Goal: Task Accomplishment & Management: Use online tool/utility

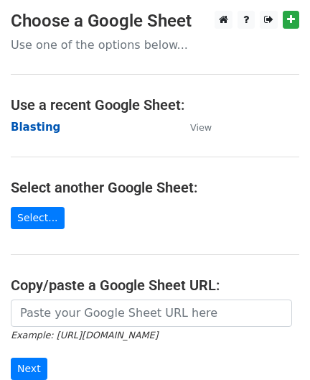
click at [40, 132] on strong "Blasting" at bounding box center [36, 127] width 50 height 13
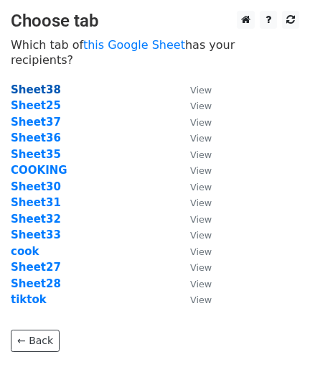
click at [35, 83] on strong "Sheet38" at bounding box center [36, 89] width 50 height 13
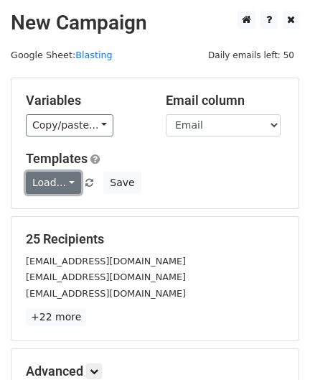
click at [68, 185] on link "Load..." at bounding box center [53, 183] width 55 height 22
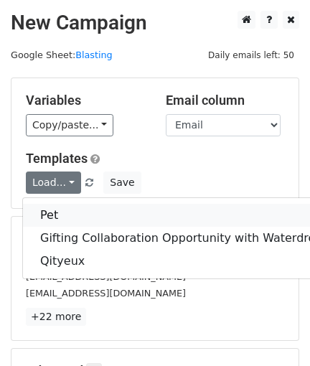
click at [68, 204] on link "Pet" at bounding box center [182, 215] width 318 height 23
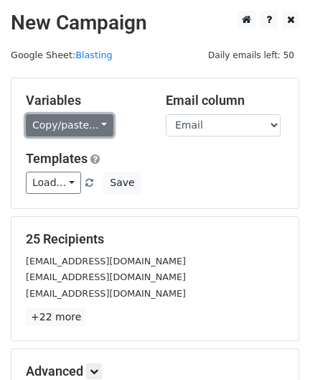
click at [90, 121] on link "Copy/paste..." at bounding box center [70, 125] width 88 height 22
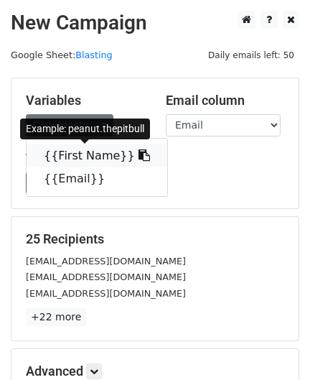
click at [75, 157] on link "{{First Name}}" at bounding box center [97, 155] width 141 height 23
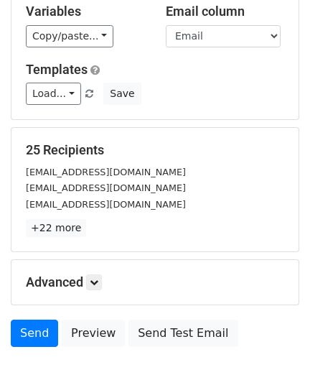
scroll to position [177, 0]
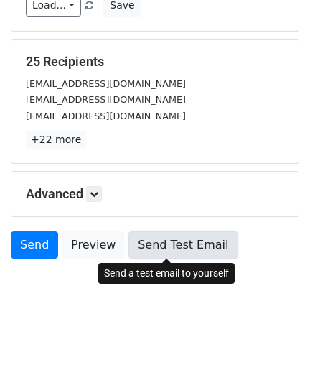
click at [152, 249] on link "Send Test Email" at bounding box center [183, 244] width 109 height 27
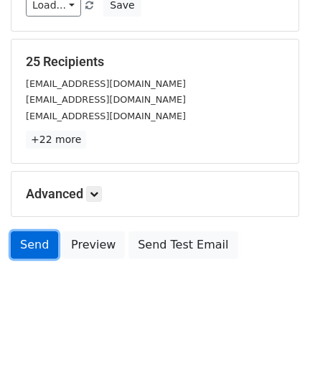
click at [19, 246] on link "Send" at bounding box center [34, 244] width 47 height 27
